Goal: Connect with others: Connect with others

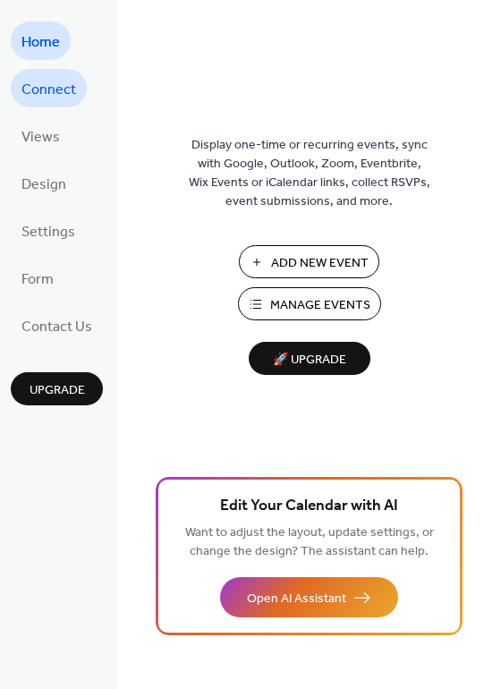
click at [49, 88] on span "Connect" at bounding box center [48, 90] width 55 height 28
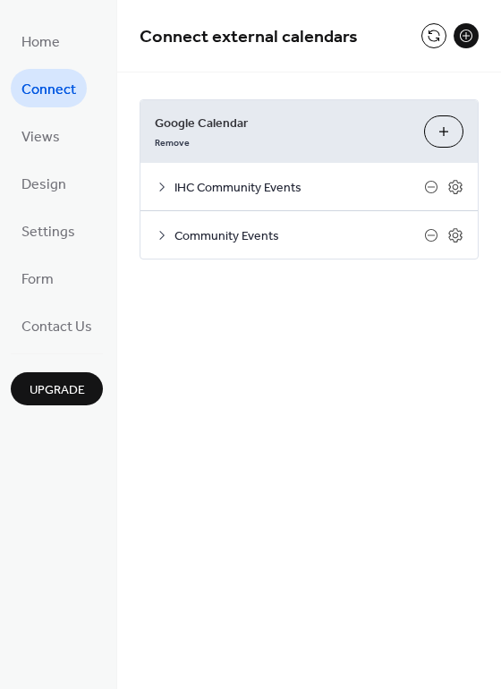
click at [157, 185] on icon at bounding box center [162, 187] width 14 height 14
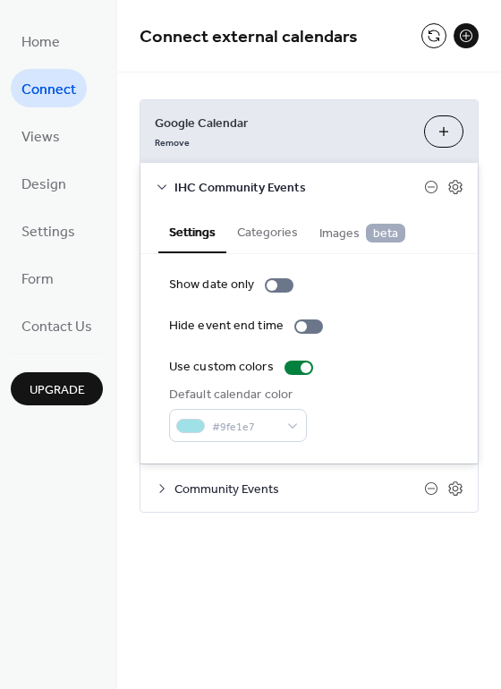
click at [157, 185] on icon at bounding box center [162, 187] width 14 height 14
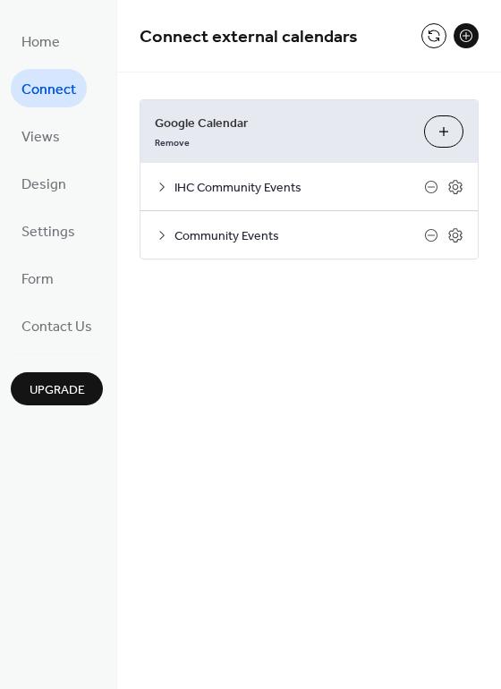
click at [159, 235] on icon at bounding box center [162, 235] width 14 height 14
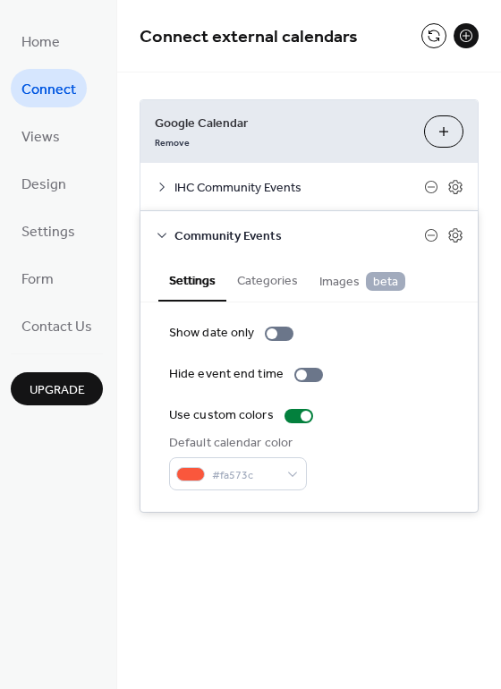
click at [159, 235] on icon at bounding box center [162, 235] width 14 height 14
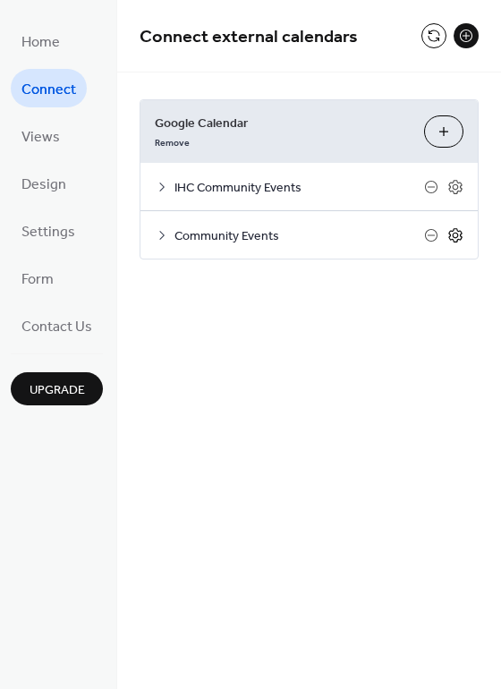
click at [454, 235] on icon at bounding box center [456, 235] width 16 height 16
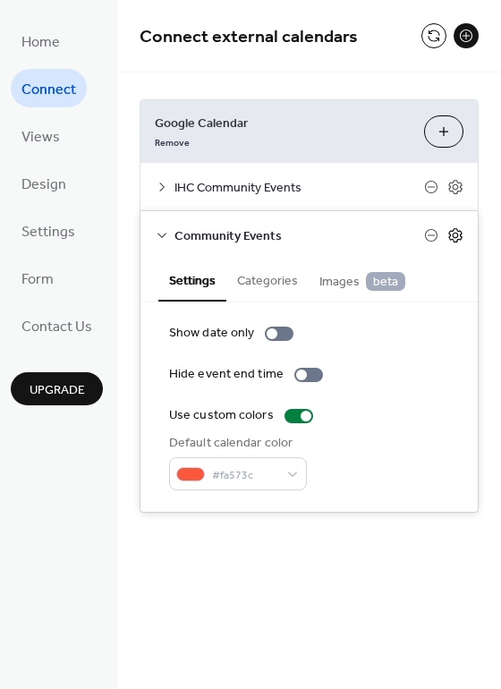
click at [454, 235] on icon at bounding box center [456, 235] width 16 height 16
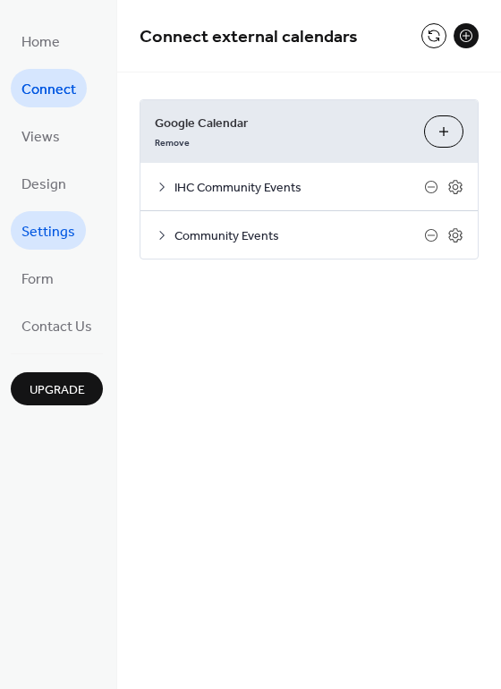
click at [37, 223] on span "Settings" at bounding box center [48, 232] width 54 height 28
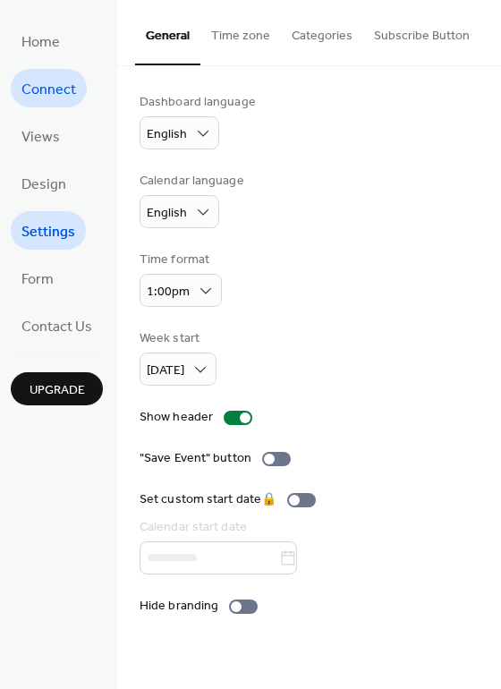
click at [47, 86] on span "Connect" at bounding box center [48, 90] width 55 height 28
